Goal: Task Accomplishment & Management: Manage account settings

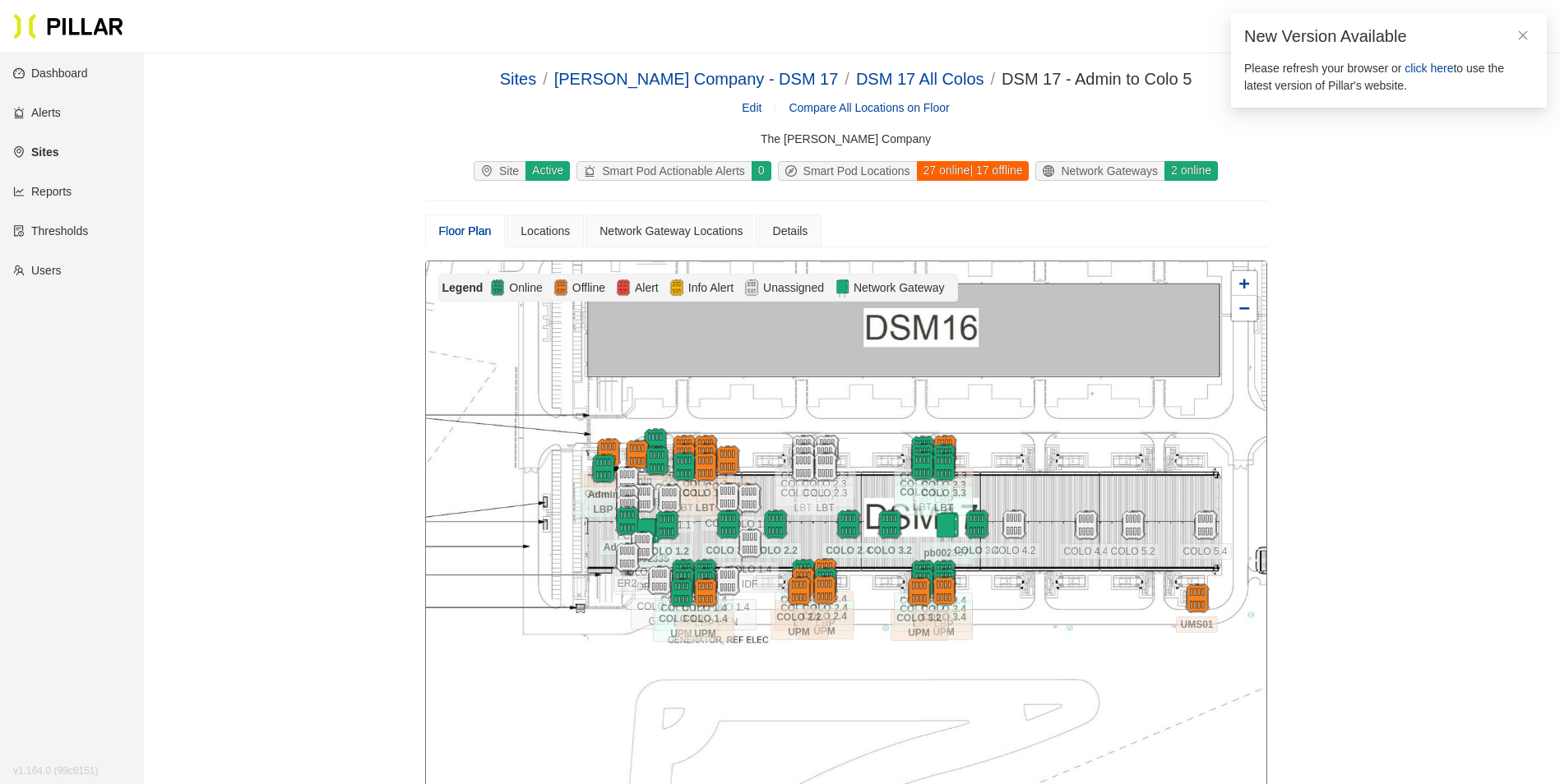
click at [1437, 65] on span "click here" at bounding box center [1428, 67] width 49 height 13
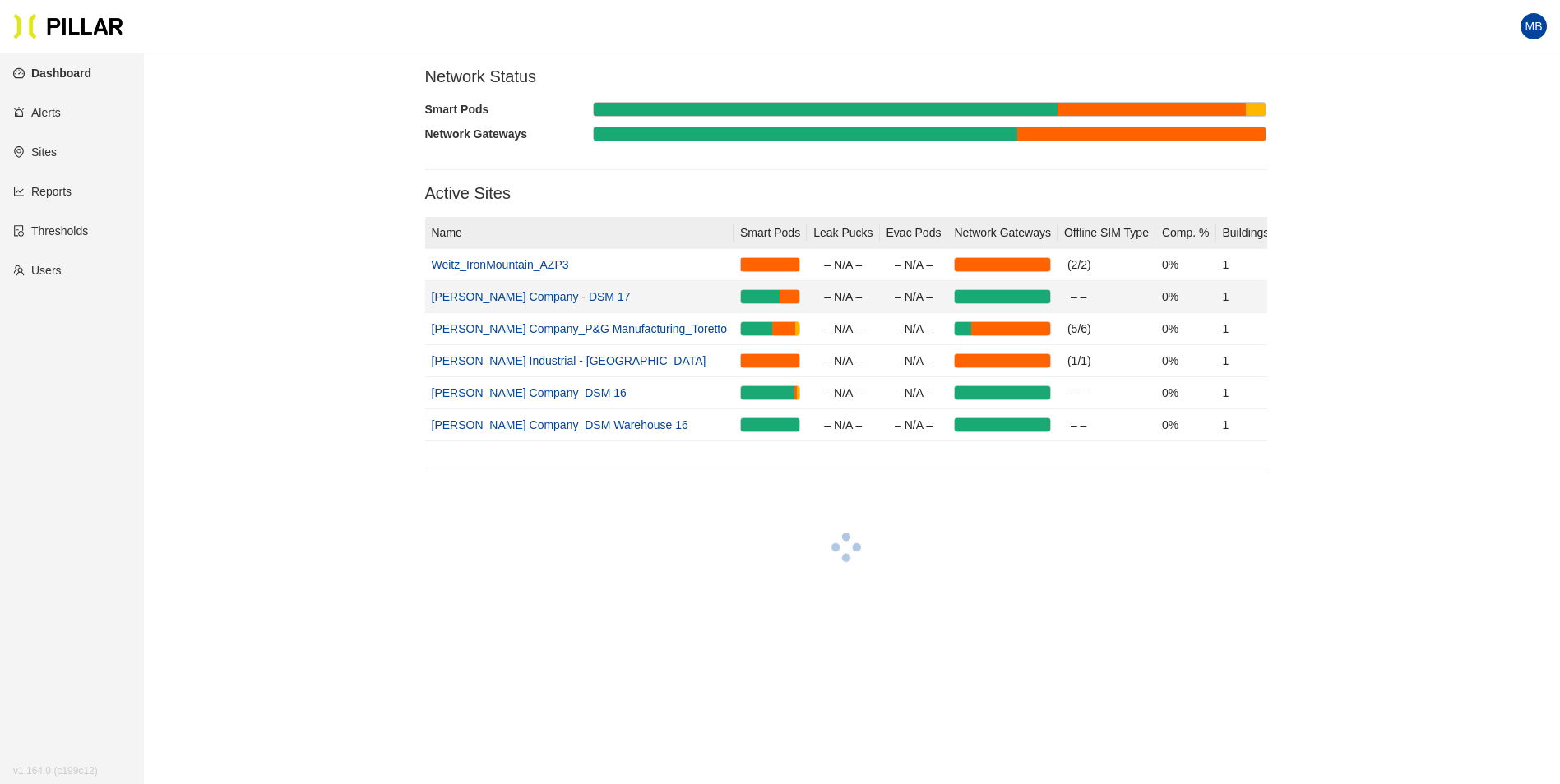
click at [541, 296] on link "[PERSON_NAME] Company - DSM 17" at bounding box center [531, 296] width 199 height 13
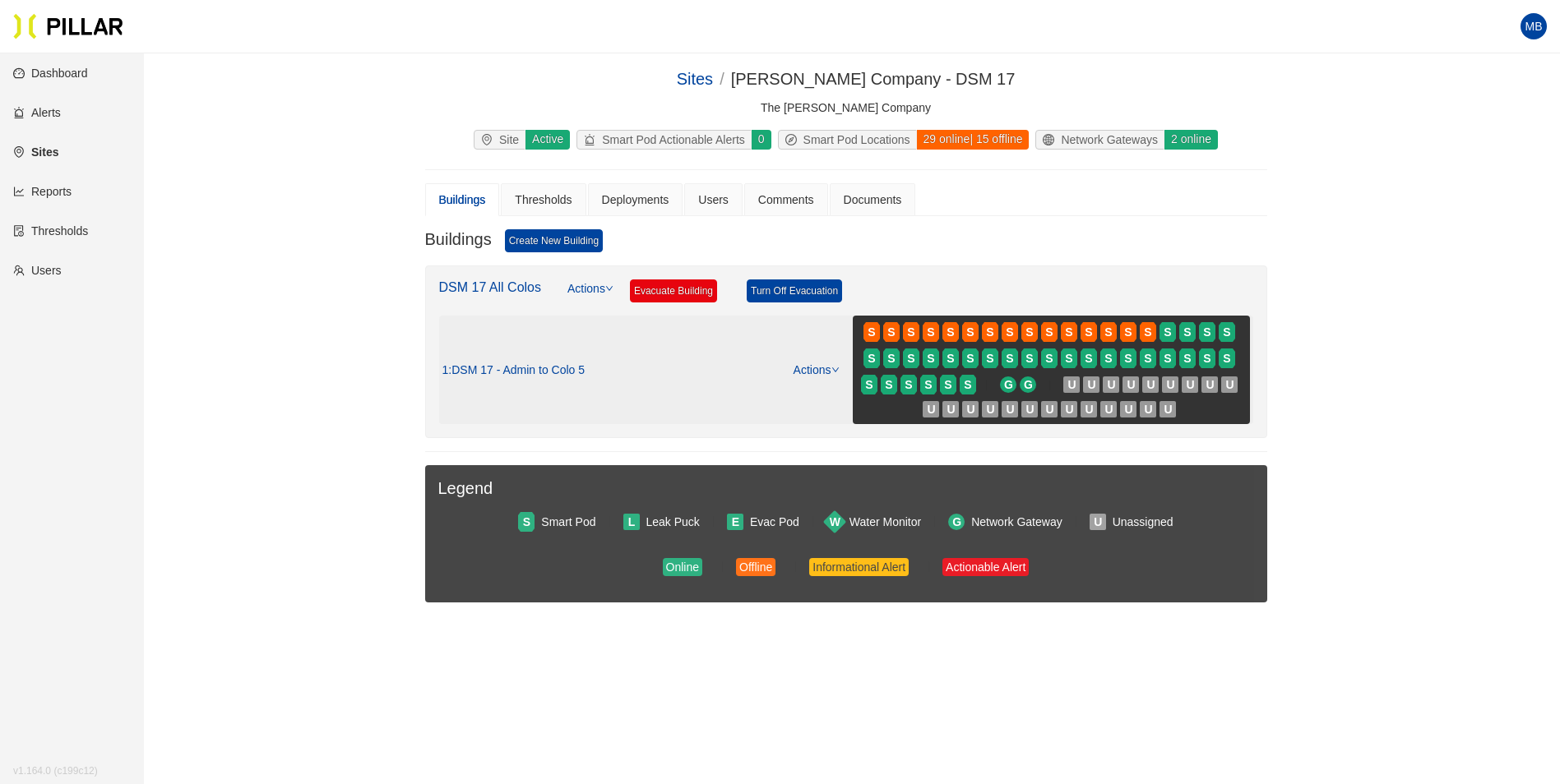
click at [803, 368] on link "Actions" at bounding box center [816, 369] width 46 height 13
click at [822, 391] on link "View/Edit Floor Plan" at bounding box center [851, 396] width 104 height 18
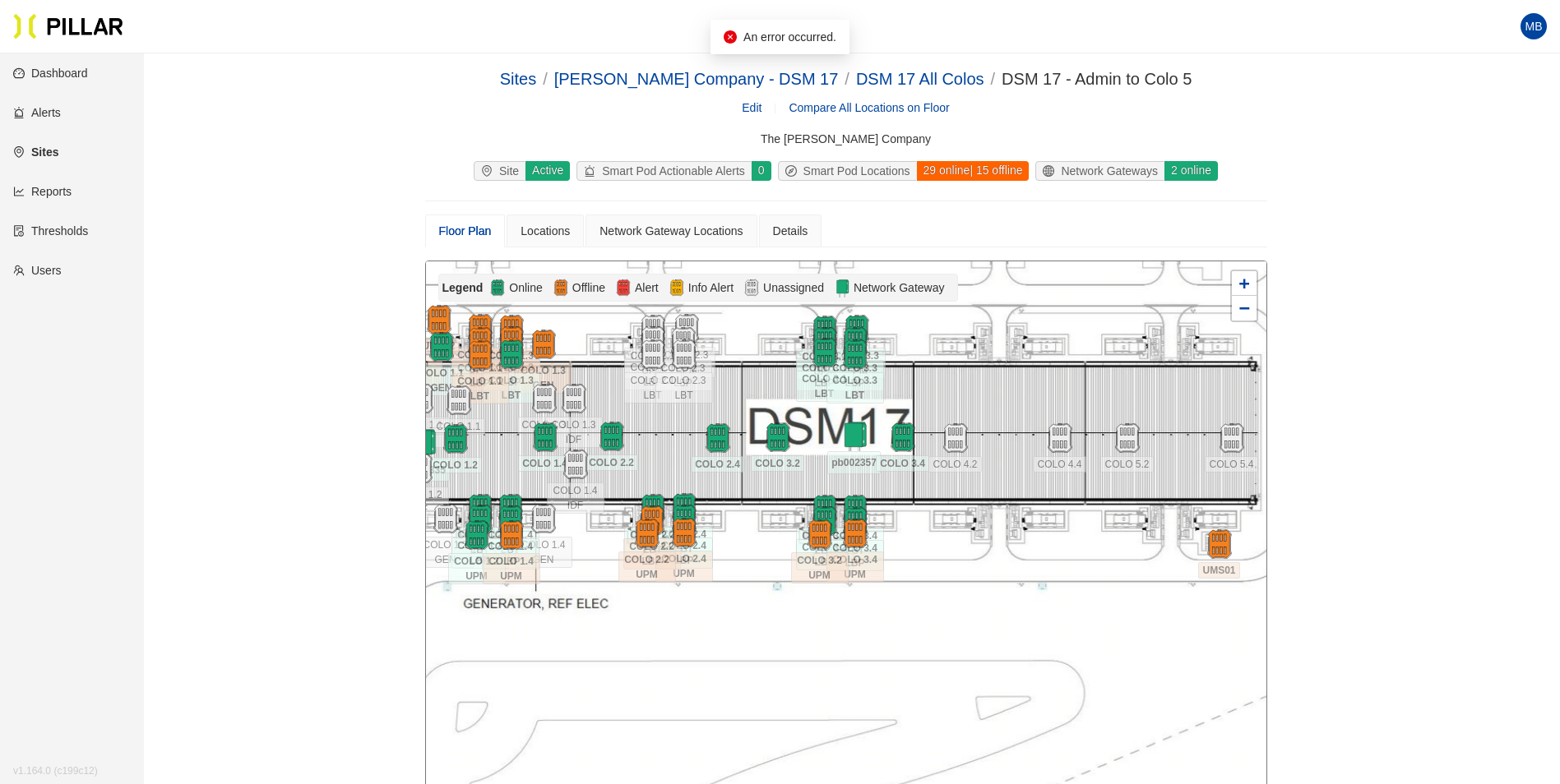
drag, startPoint x: 1469, startPoint y: 199, endPoint x: 1395, endPoint y: 56, distance: 161.0
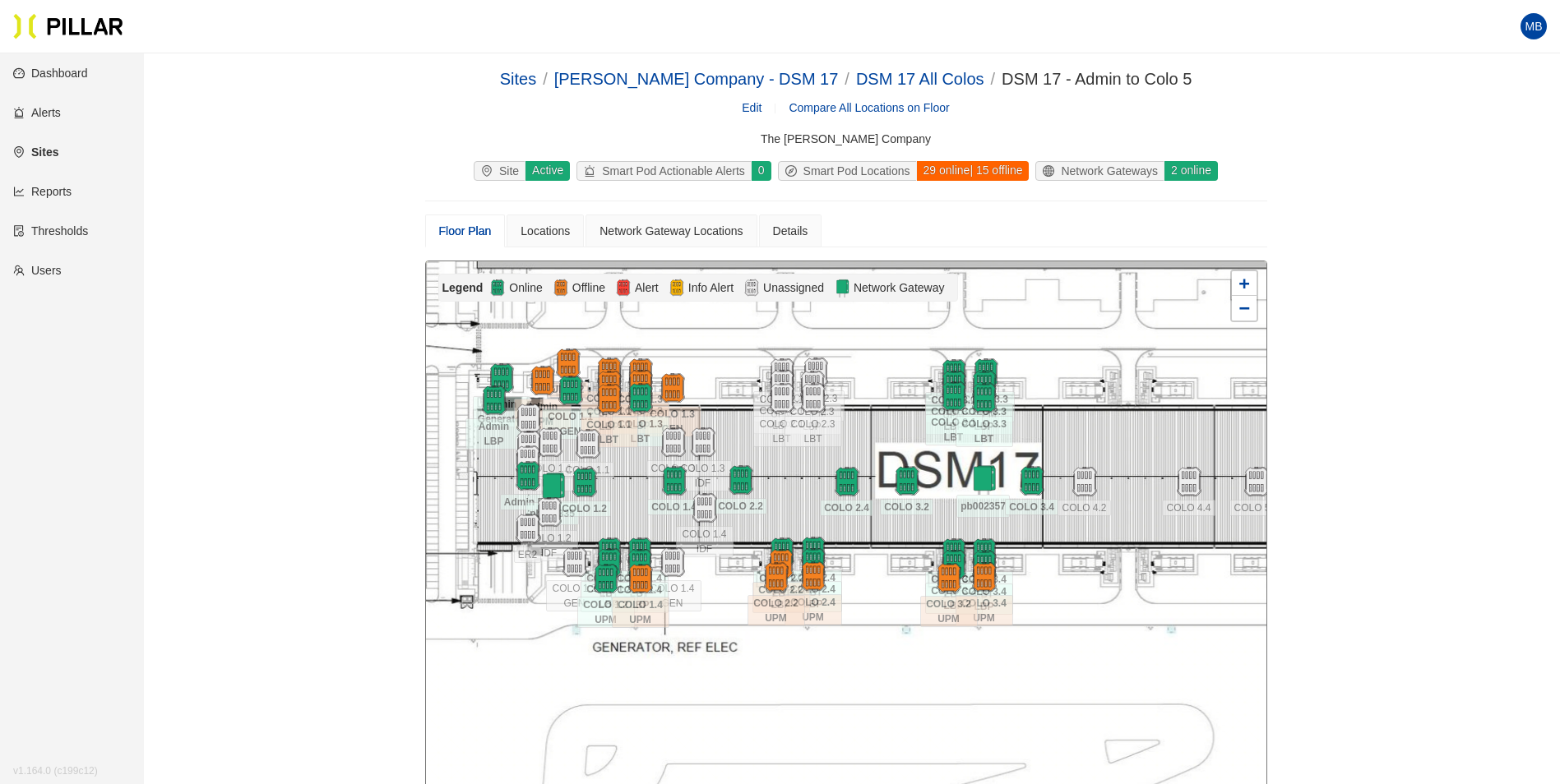
drag, startPoint x: 1072, startPoint y: 397, endPoint x: 1200, endPoint y: 441, distance: 135.4
click at [1200, 441] on div at bounding box center [846, 554] width 841 height 587
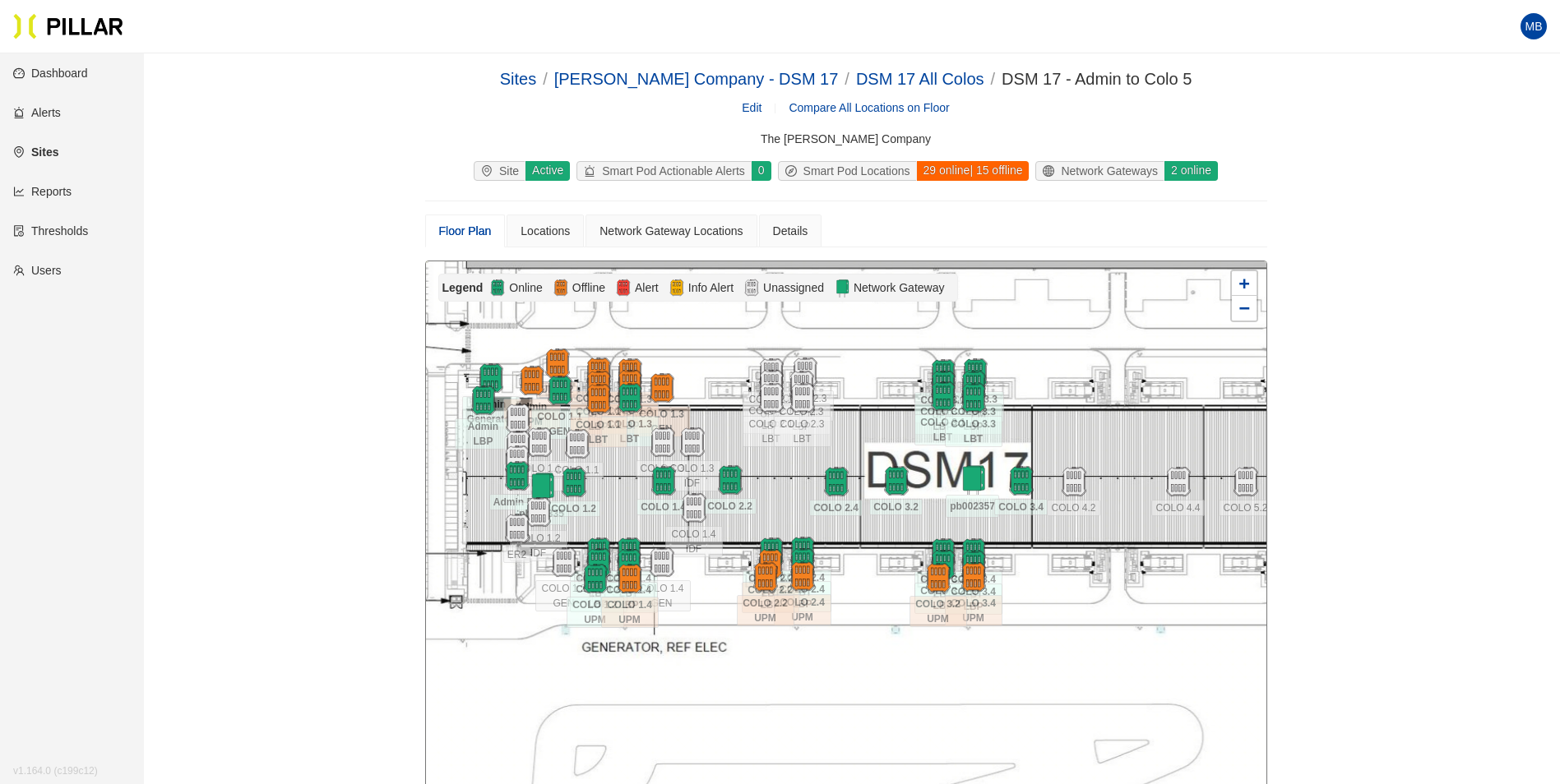
drag, startPoint x: 1143, startPoint y: 455, endPoint x: 1132, endPoint y: 455, distance: 11.0
click at [1132, 455] on div at bounding box center [846, 554] width 841 height 587
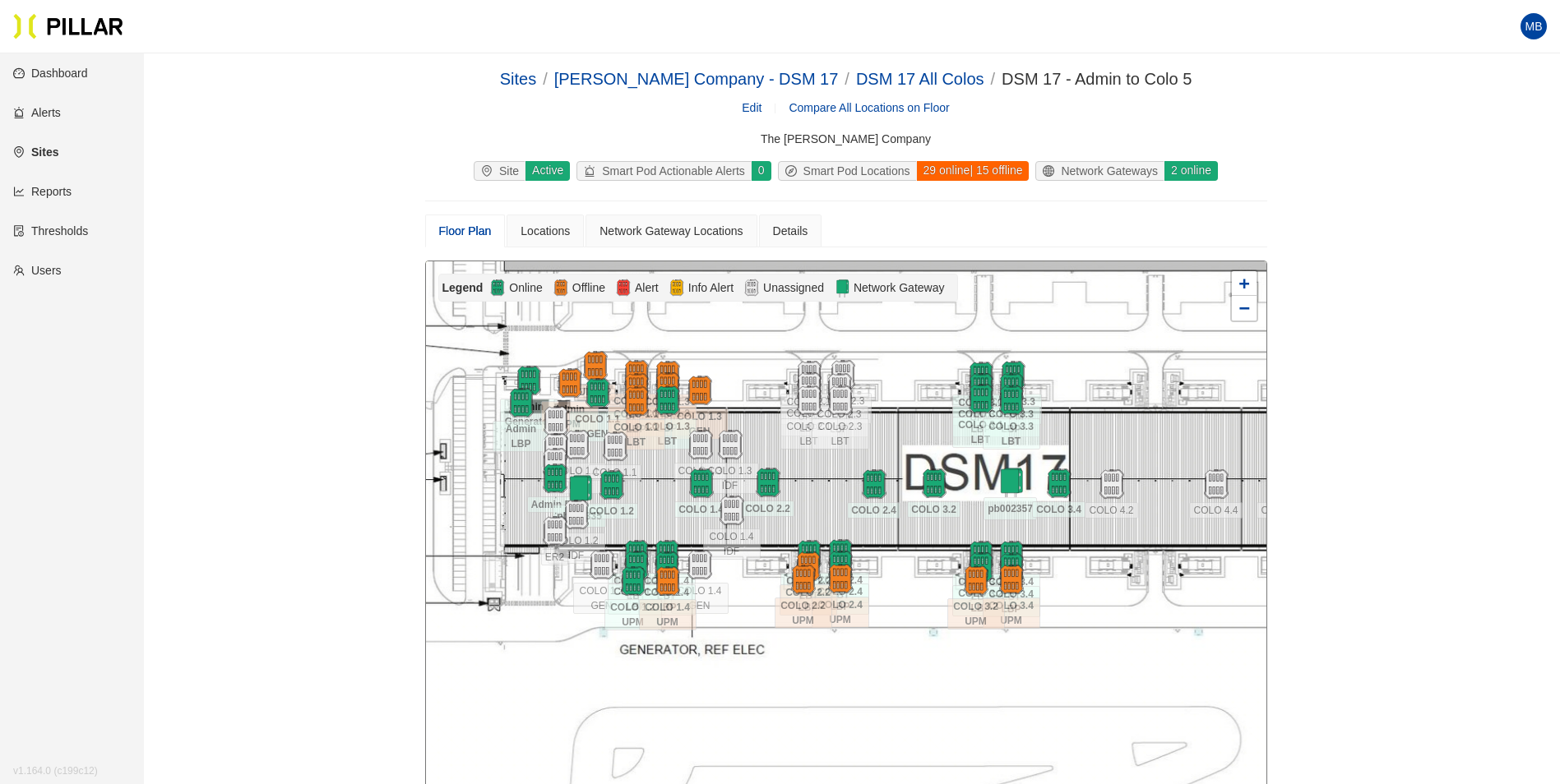
drag, startPoint x: 1084, startPoint y: 438, endPoint x: 1122, endPoint y: 440, distance: 38.1
click at [1122, 440] on div at bounding box center [846, 554] width 841 height 587
click at [649, 235] on div "Network Gateway Locations" at bounding box center [671, 231] width 143 height 18
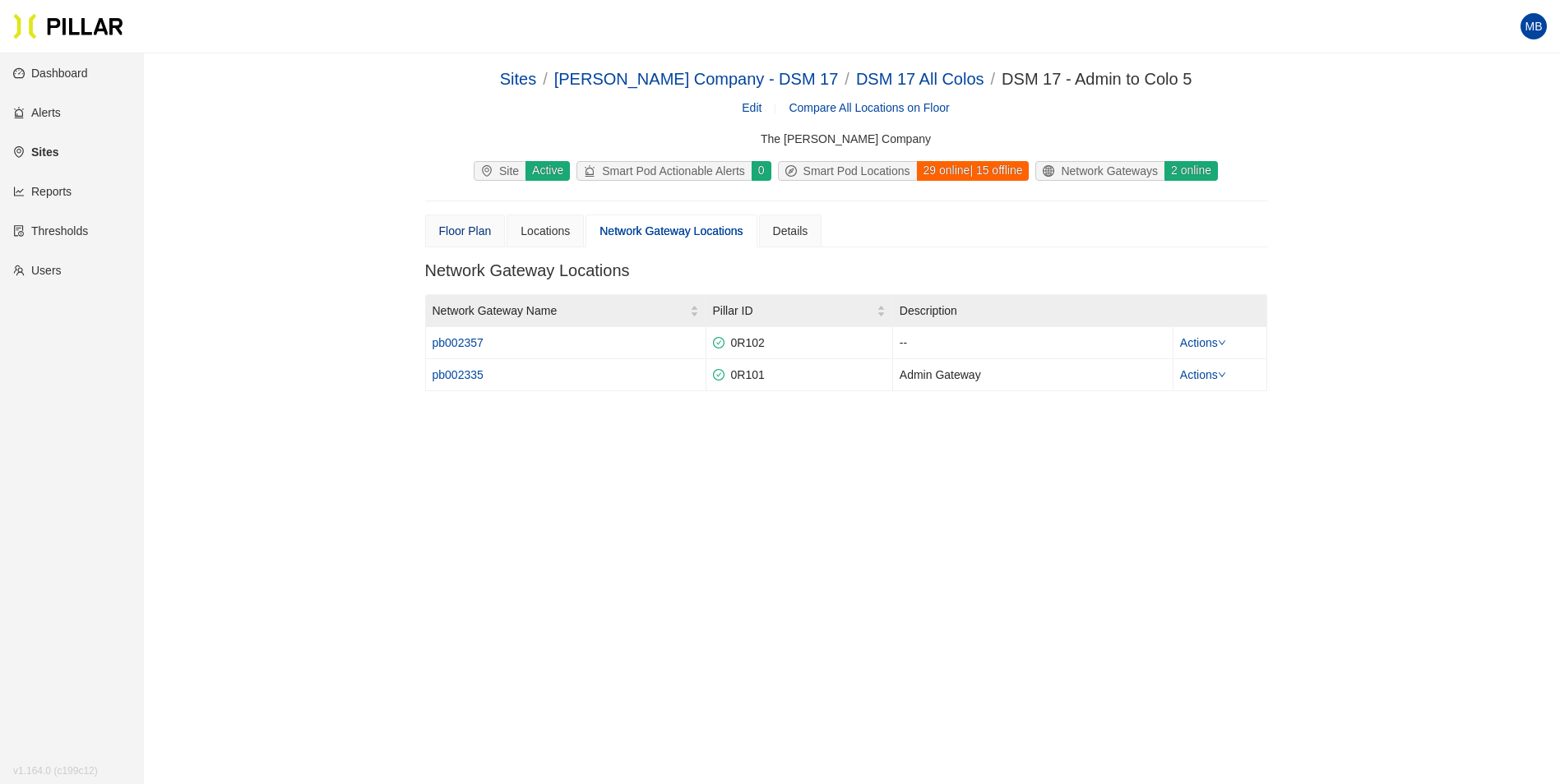
click at [472, 235] on div "Floor Plan" at bounding box center [465, 231] width 52 height 18
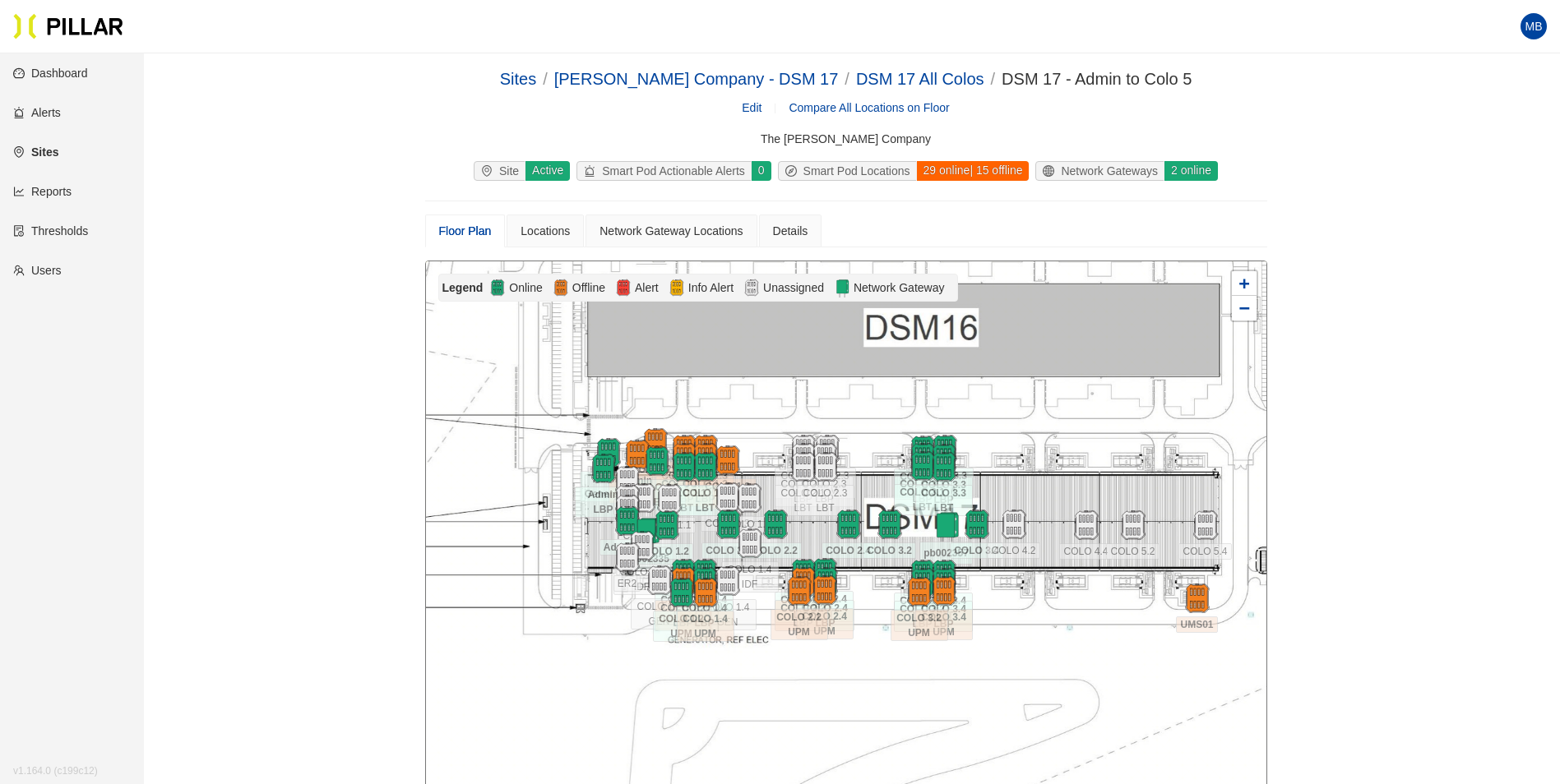
scroll to position [82, 0]
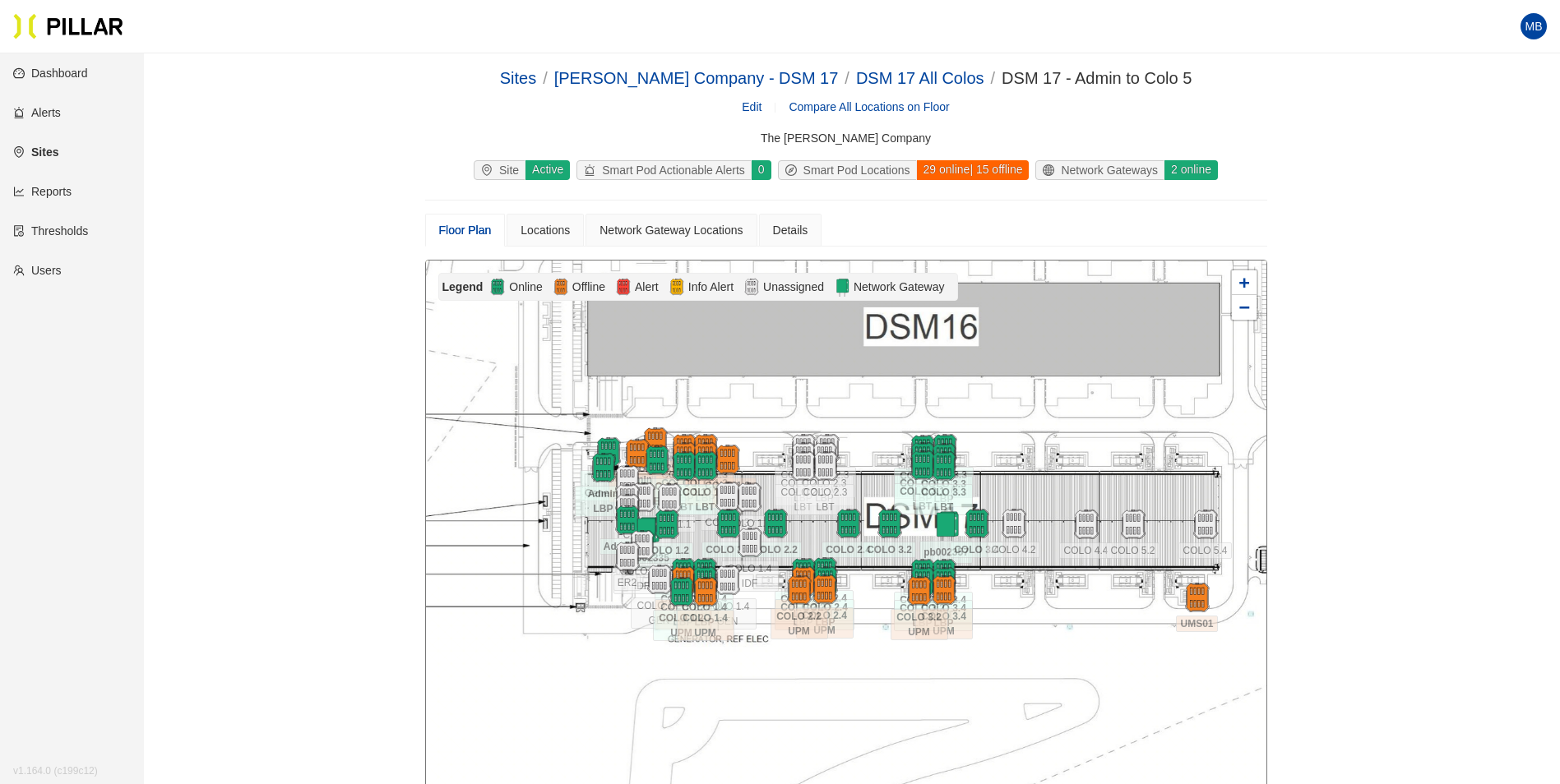
scroll to position [0, 0]
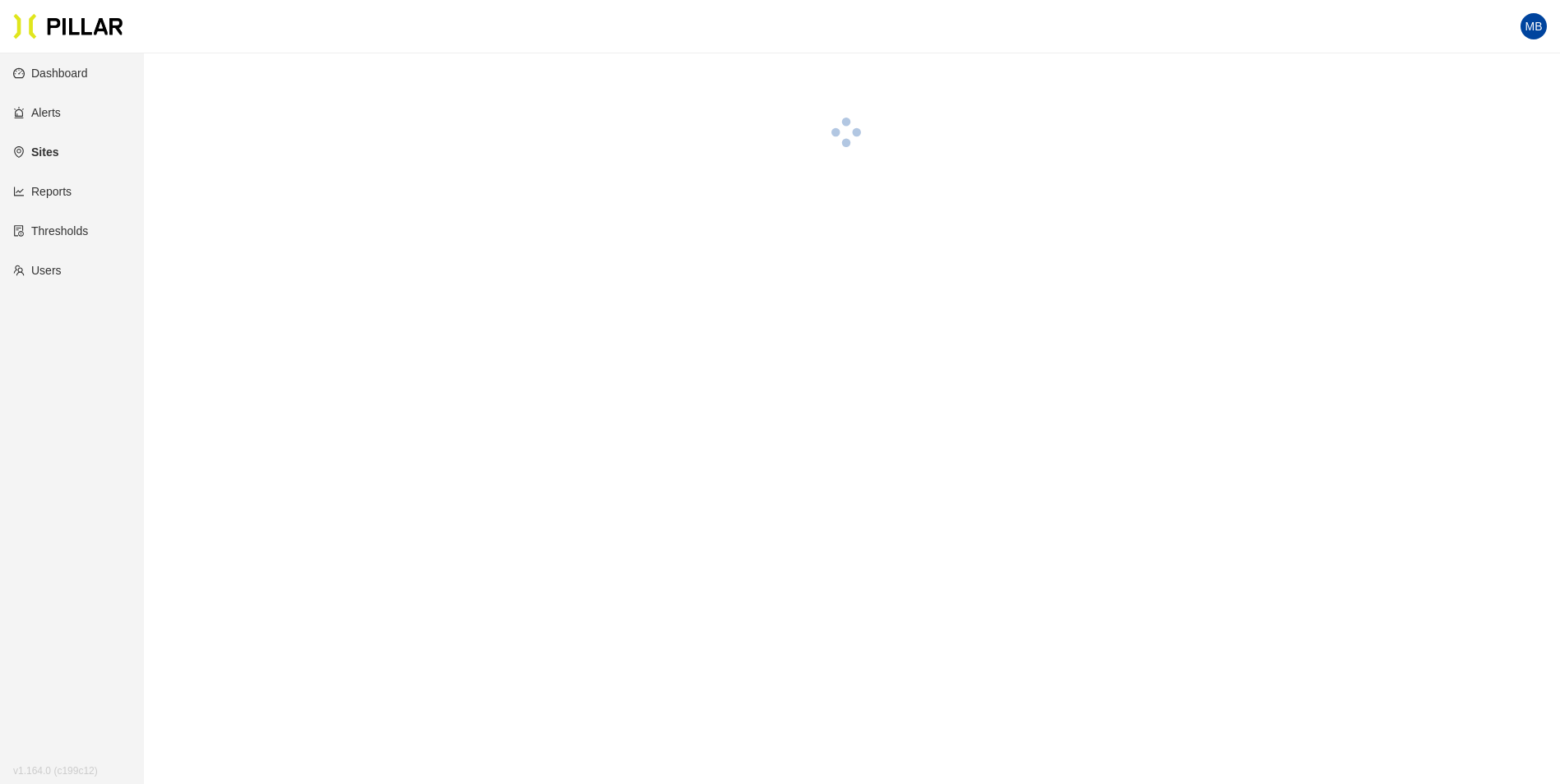
scroll to position [53, 0]
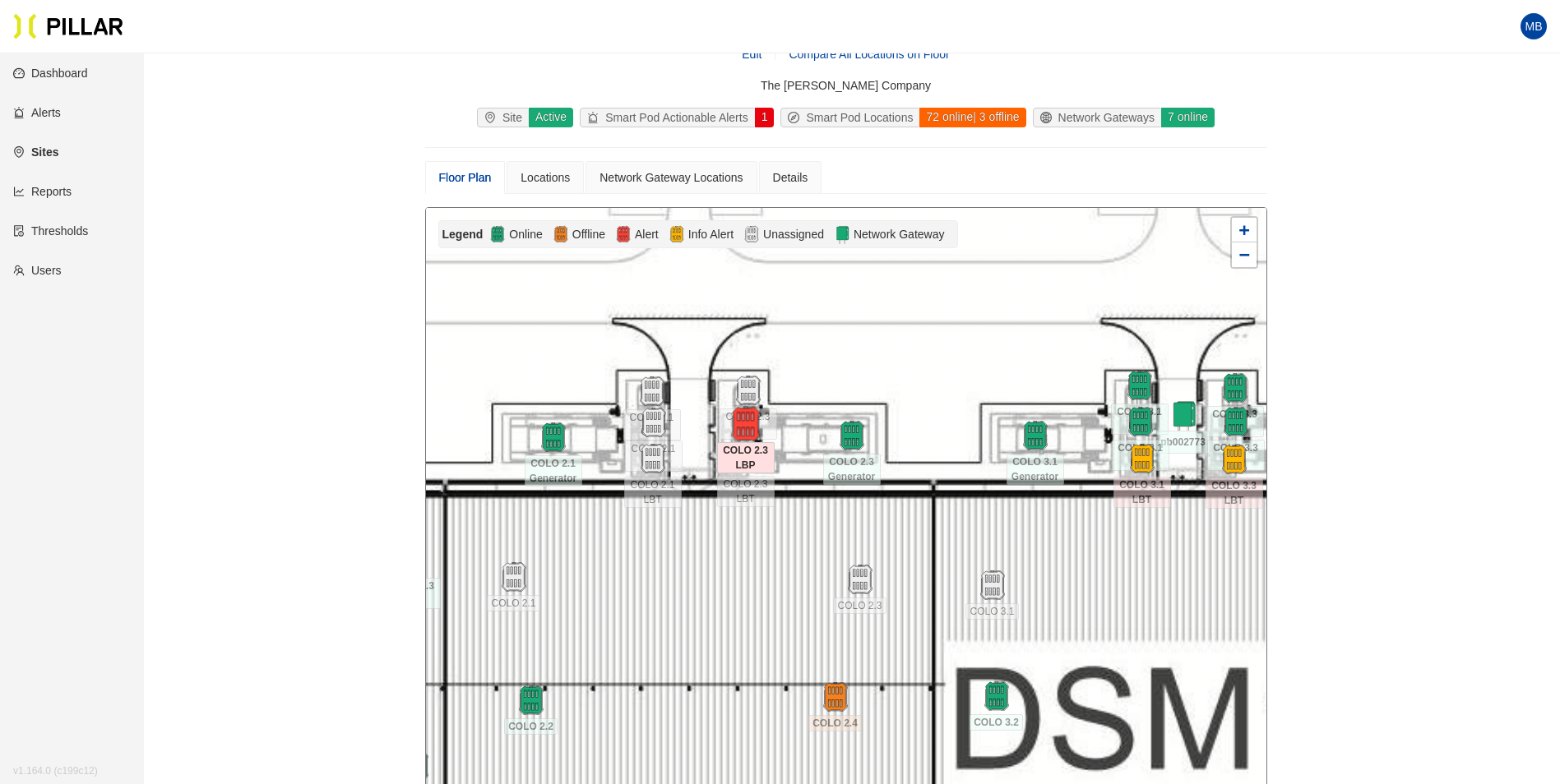
click at [748, 425] on img at bounding box center [746, 425] width 36 height 36
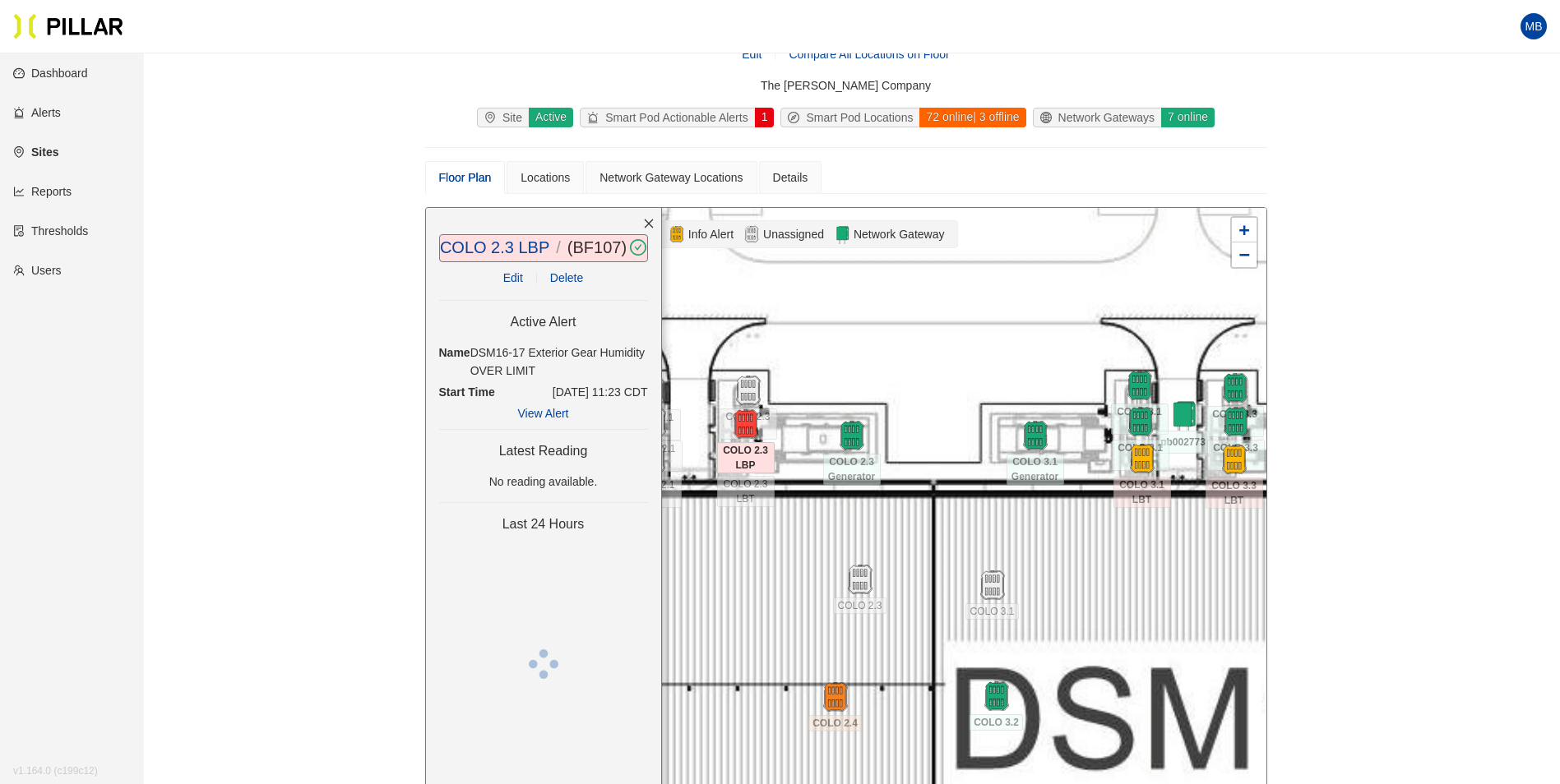
click at [511, 304] on div "Active Alert Name DSM16-17 Exterior Gear Humidity OVER LIMIT Start Time [DATE] …" at bounding box center [543, 361] width 209 height 123
click at [516, 260] on div "COLO 2.3 LBP / ( BF107 ) /" at bounding box center [543, 247] width 206 height 26
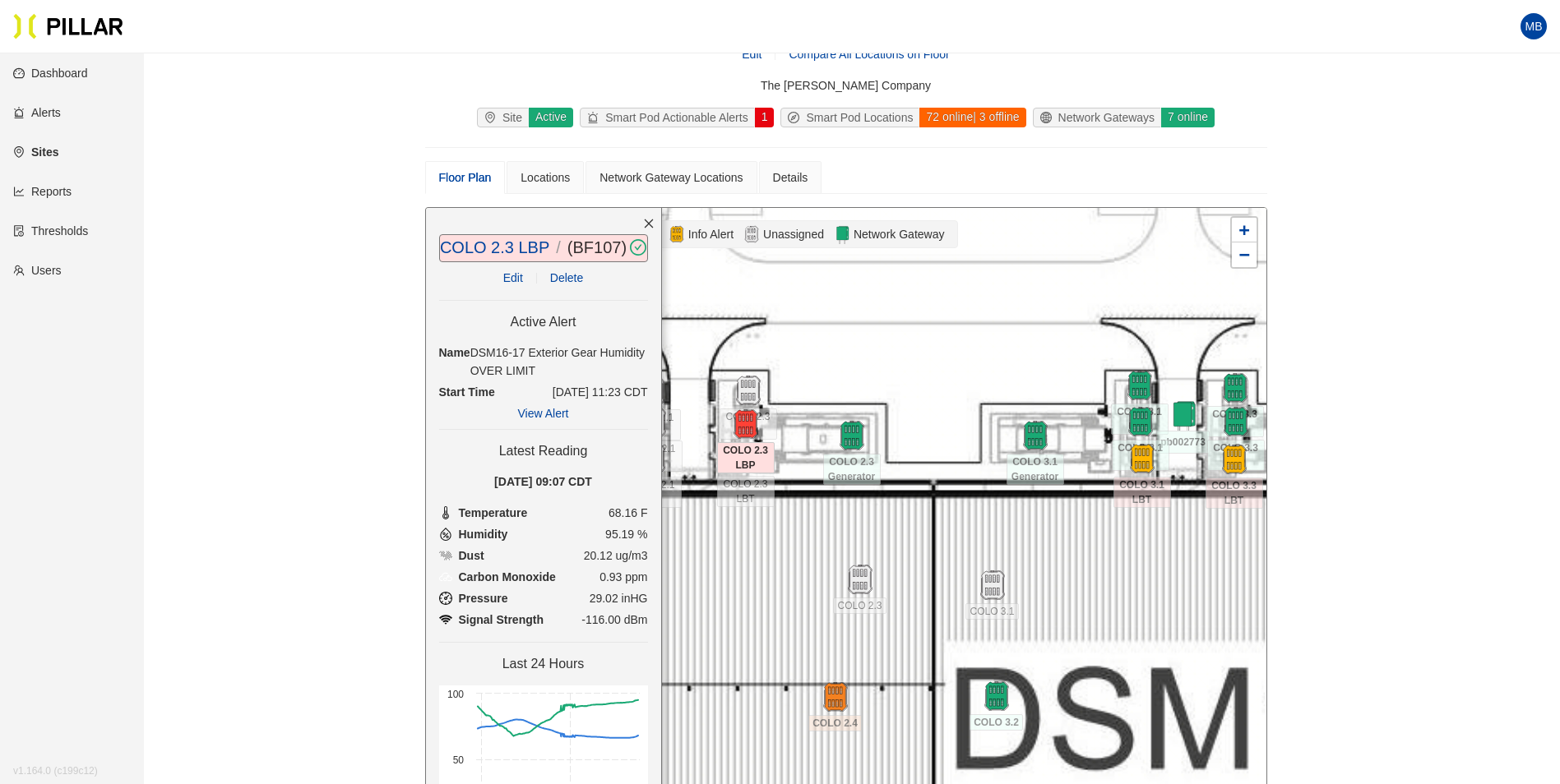
scroll to position [136, 0]
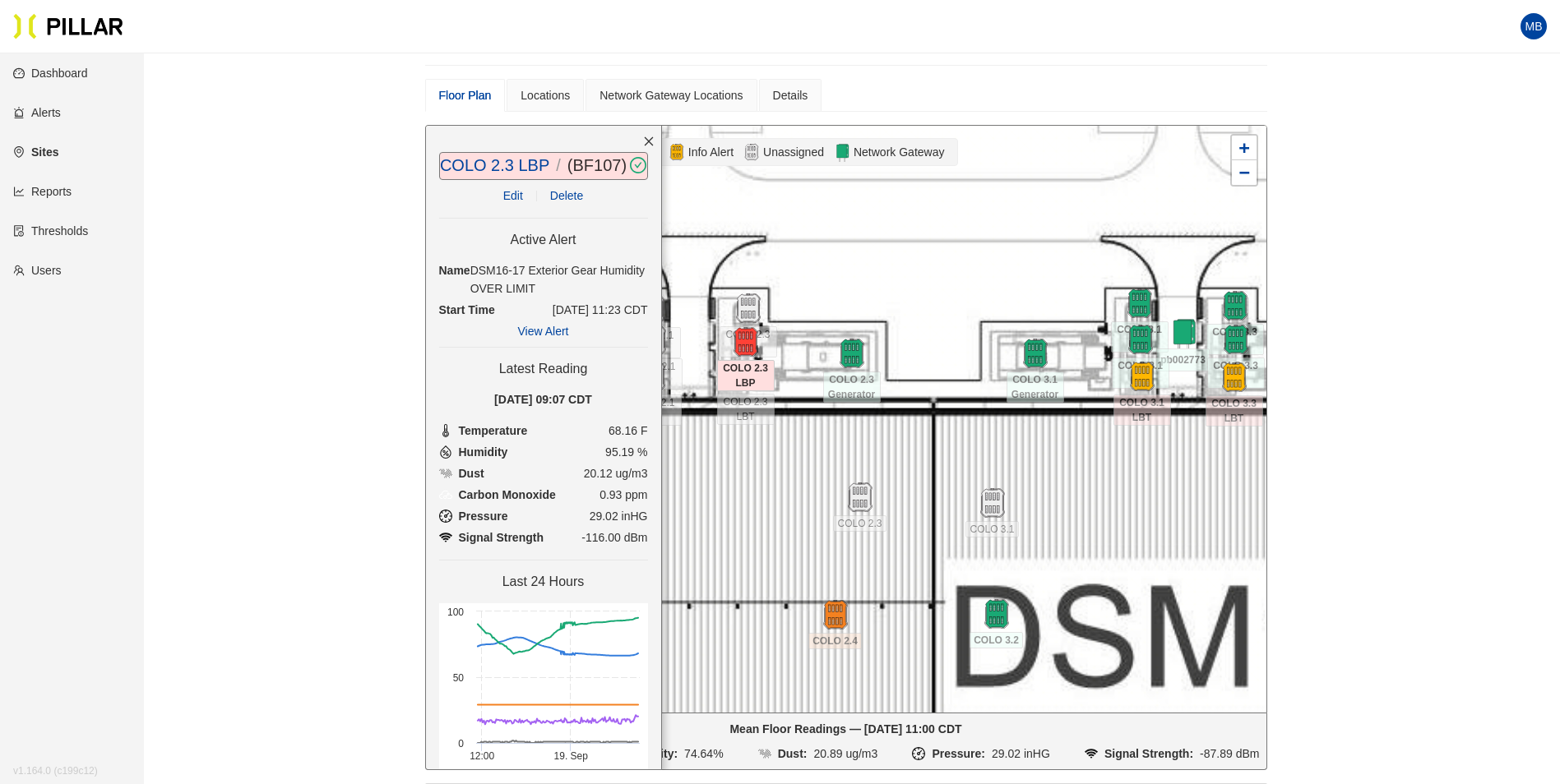
click at [506, 202] on link "Edit" at bounding box center [513, 195] width 20 height 13
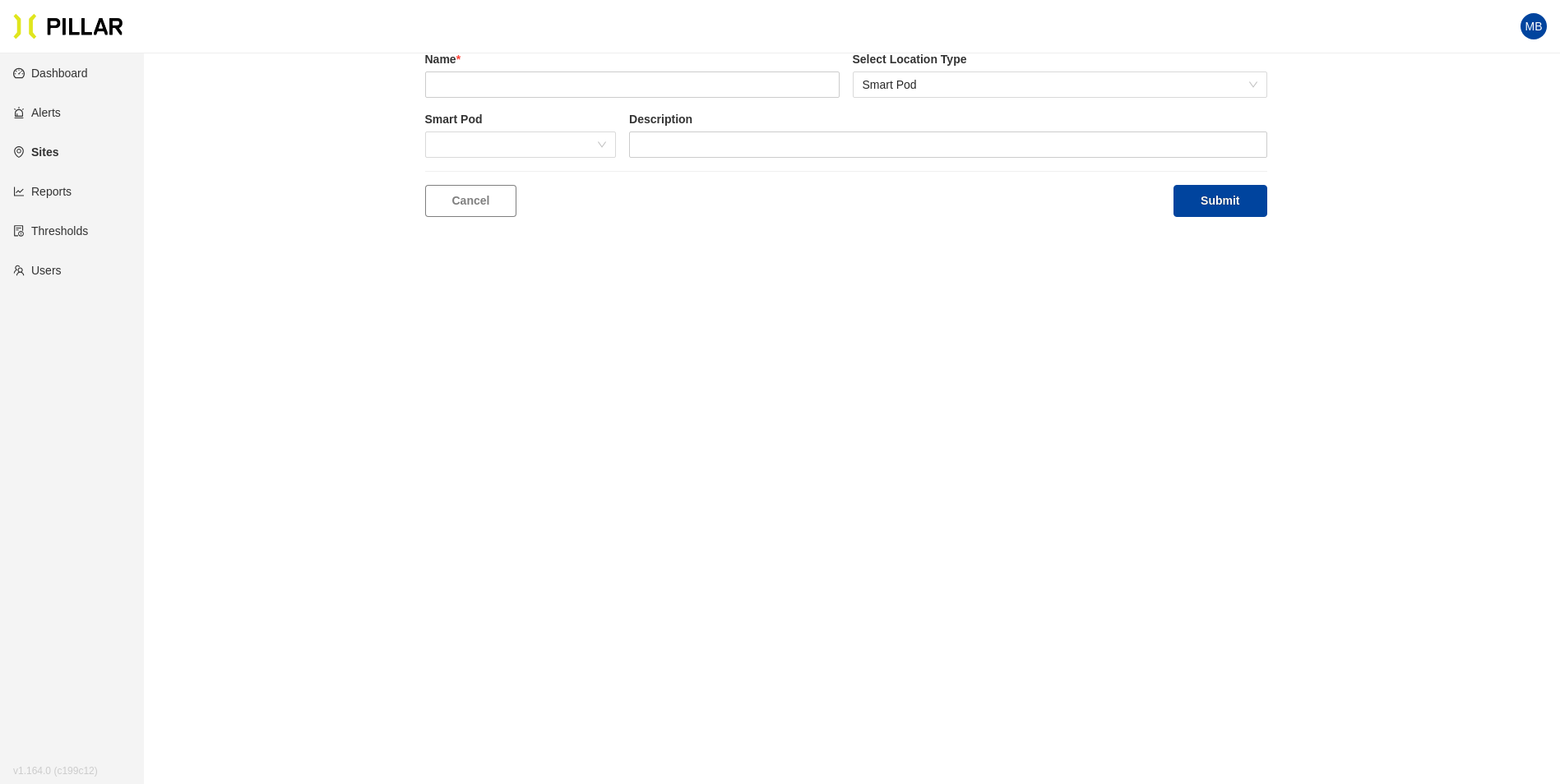
scroll to position [53, 0]
type input "COLO 2.3 LBP"
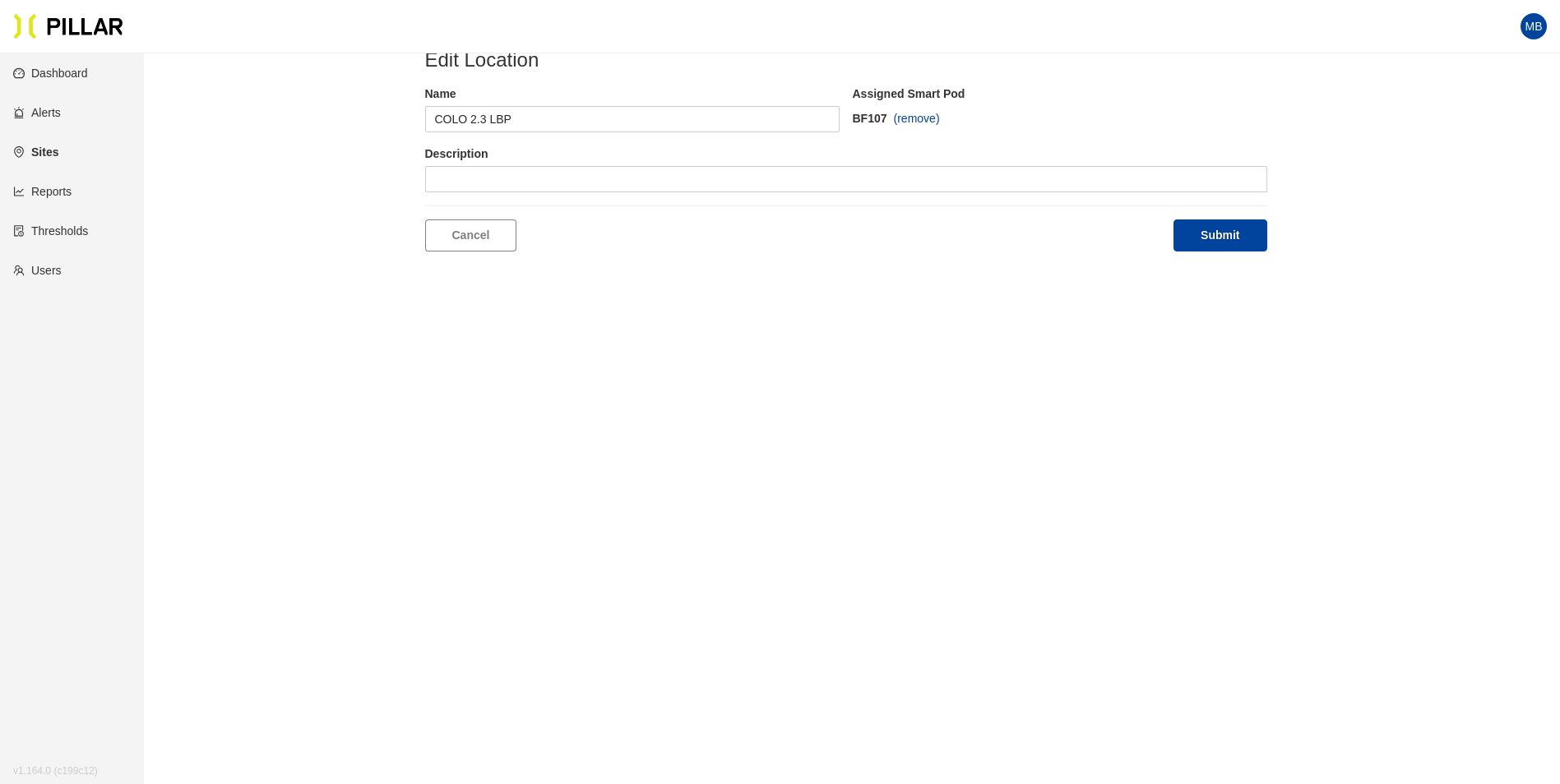
scroll to position [0, 0]
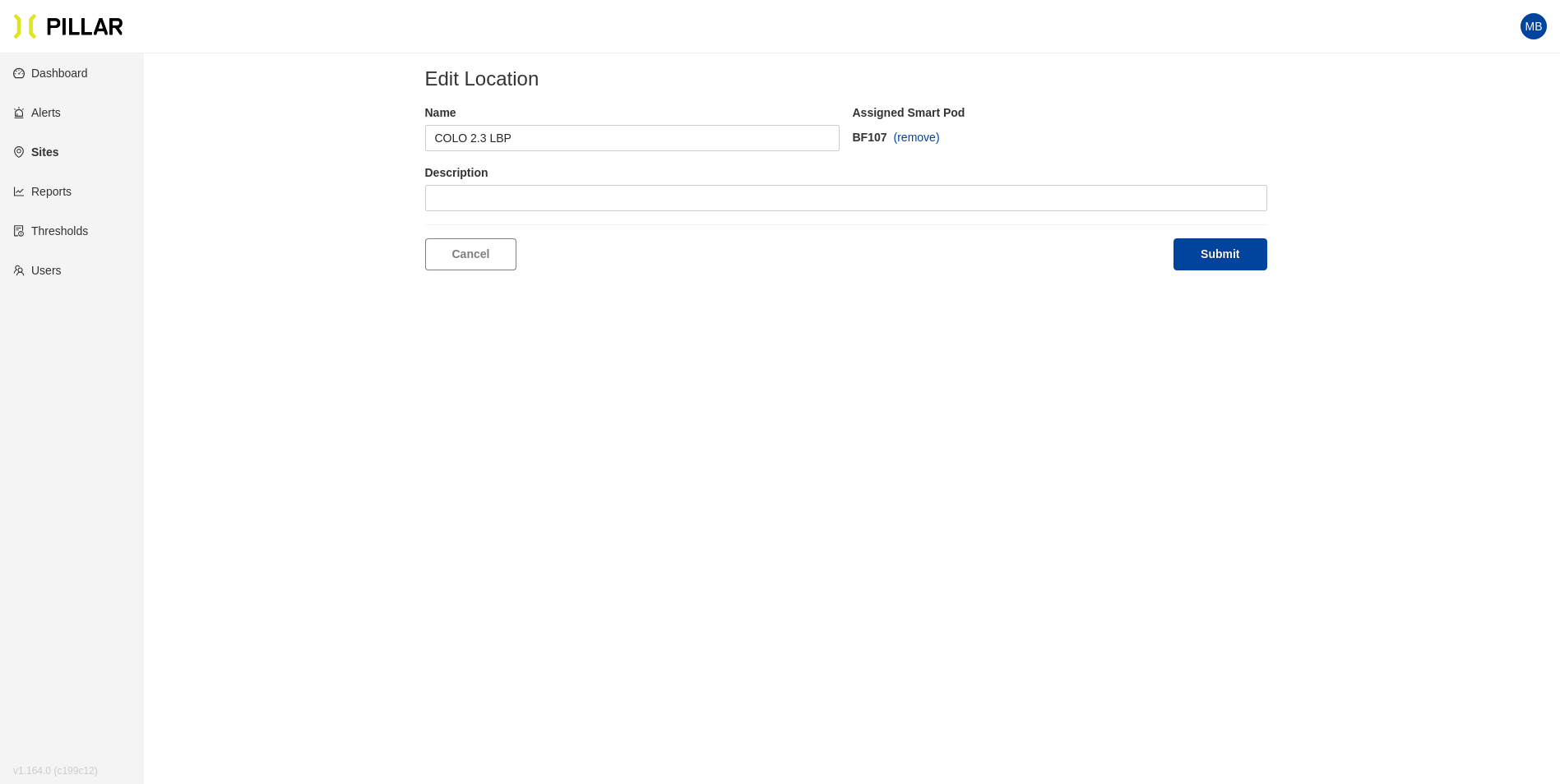
click at [914, 134] on span "(remove)" at bounding box center [917, 138] width 46 height 18
click at [1223, 259] on button "Submit" at bounding box center [1220, 254] width 93 height 32
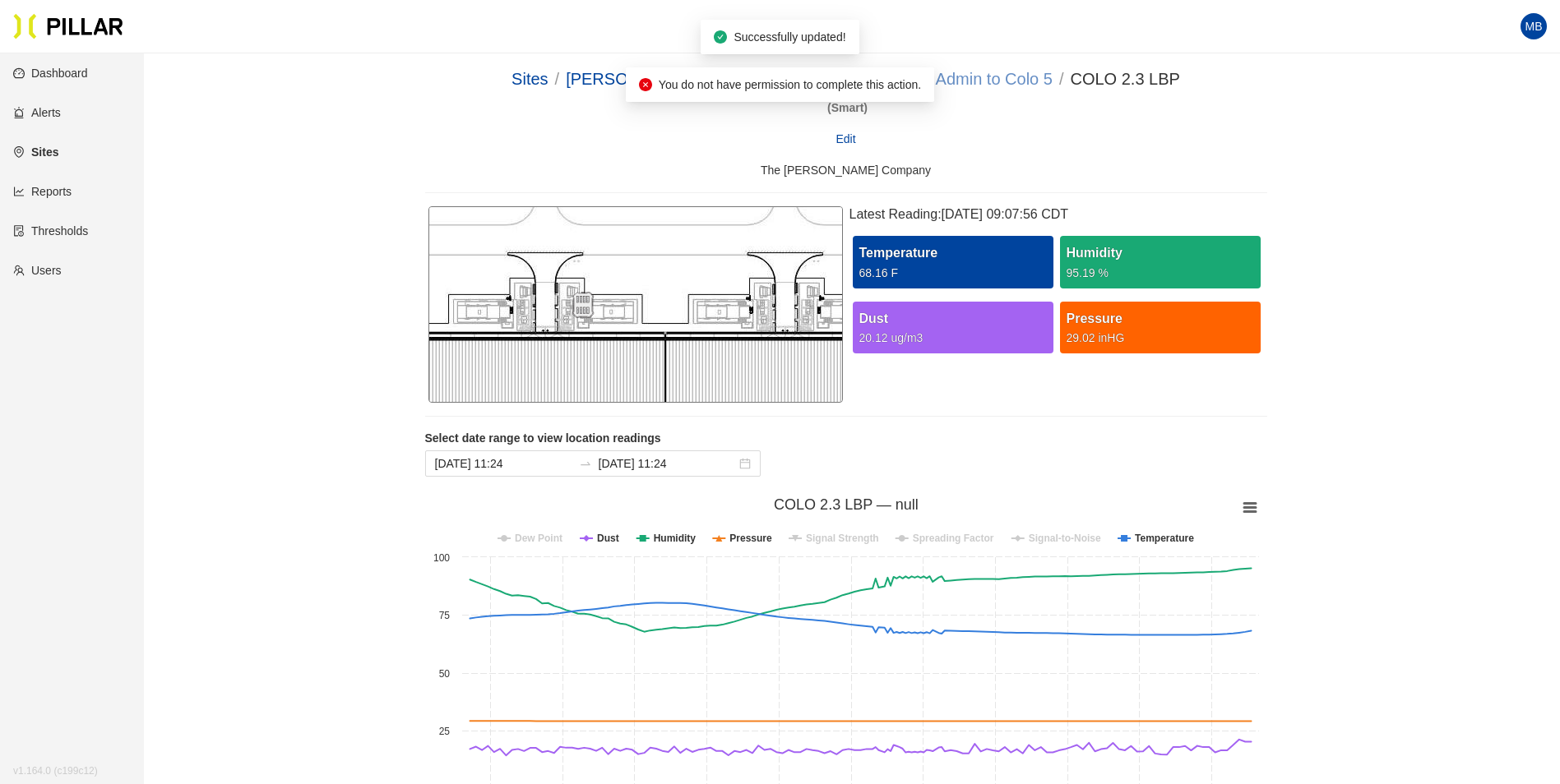
click at [990, 86] on link "DSM 16 - Admin to Colo 5" at bounding box center [958, 79] width 190 height 18
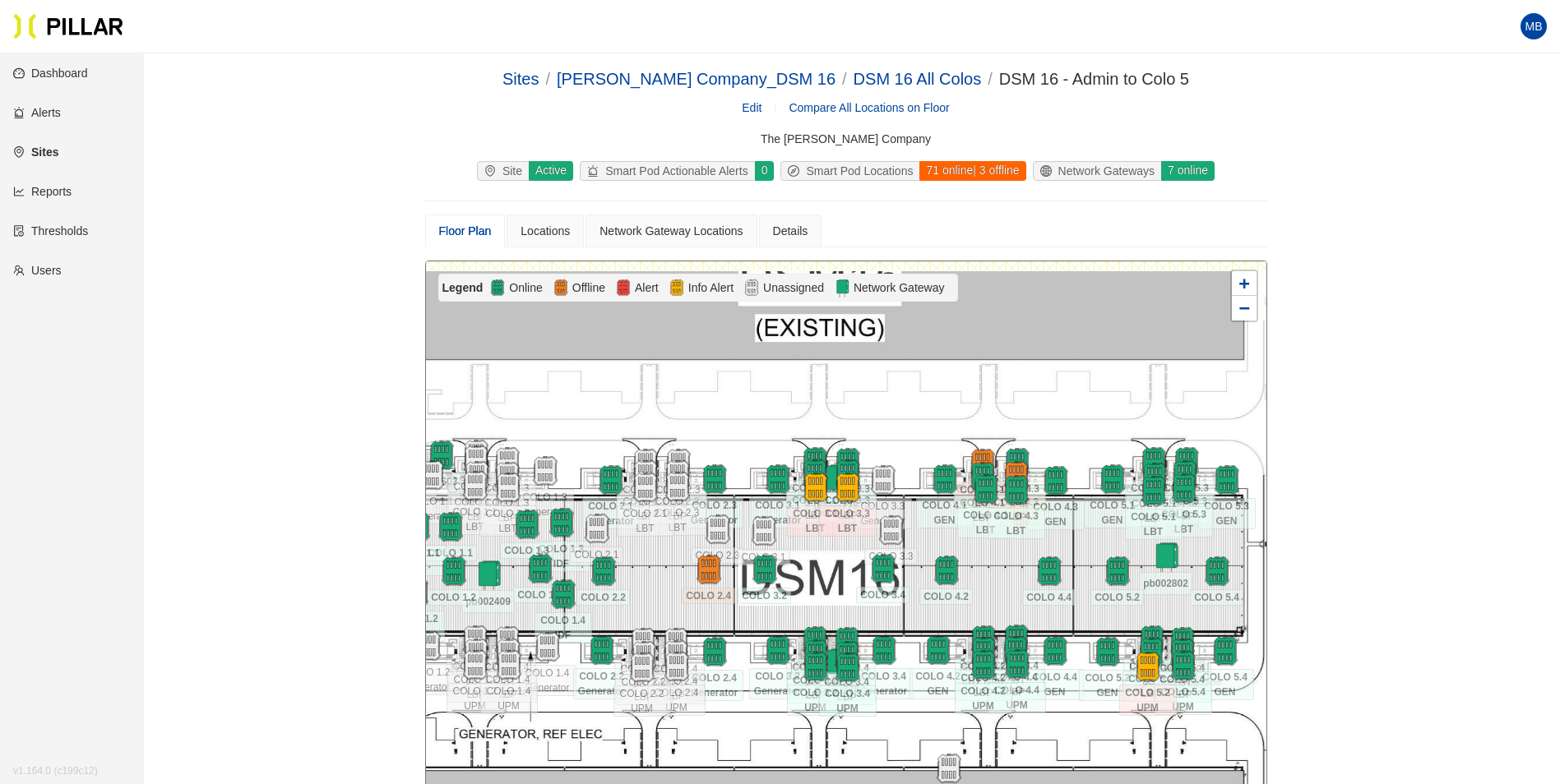
scroll to position [164, 0]
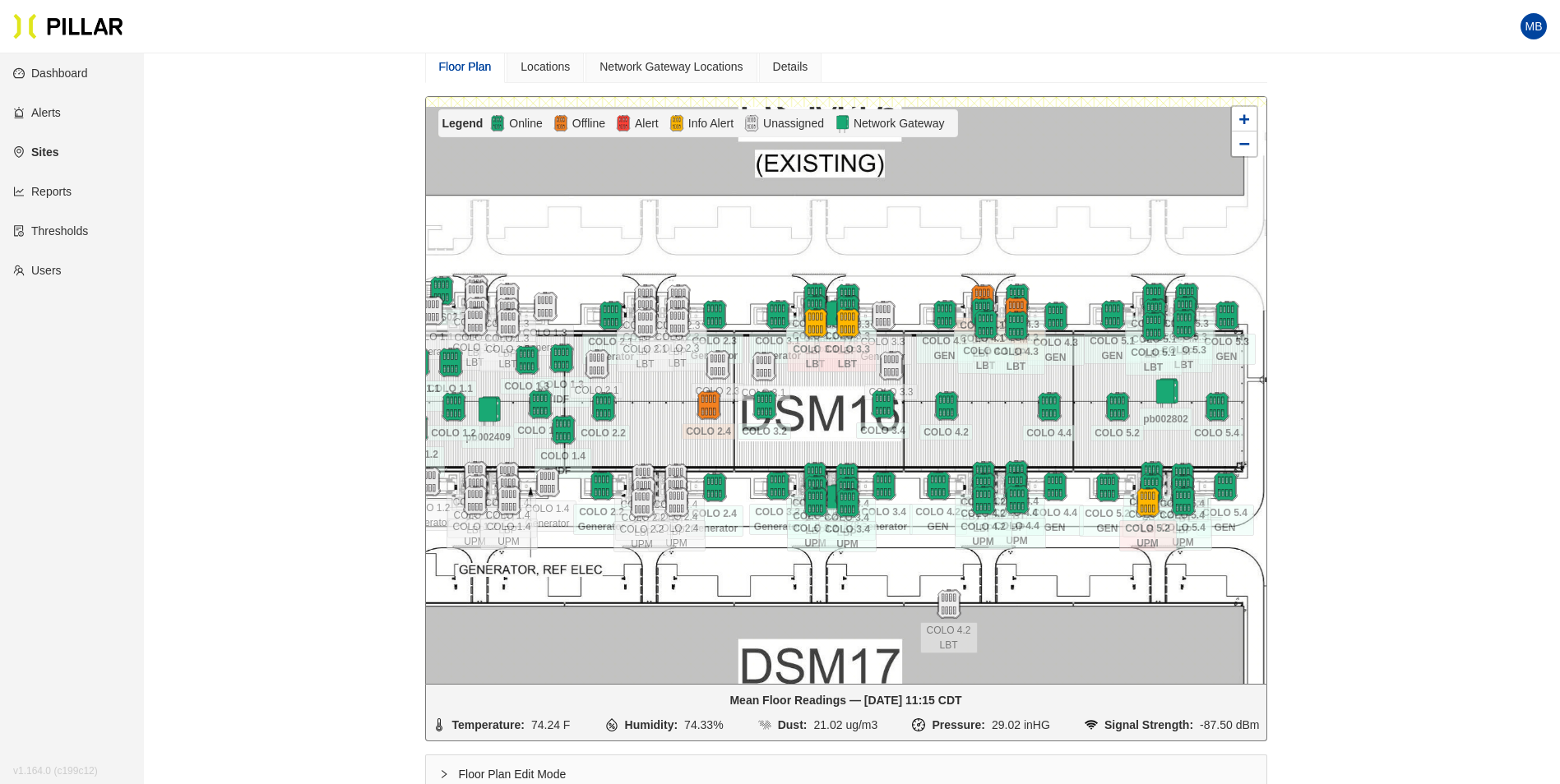
click at [981, 417] on div at bounding box center [846, 390] width 841 height 587
